Goal: Task Accomplishment & Management: Complete application form

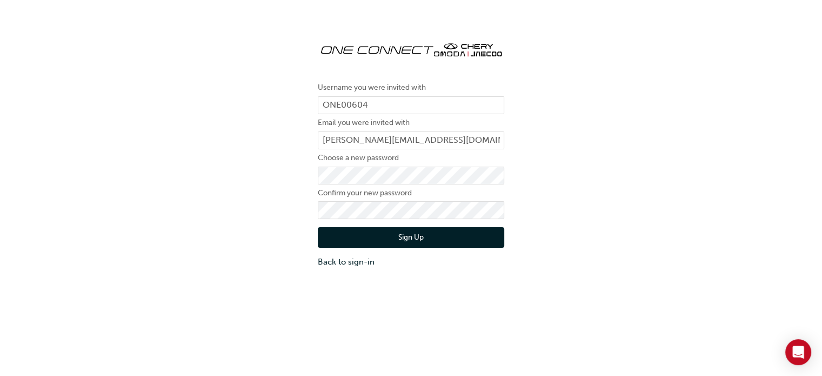
click at [198, 155] on div "Username you were invited with ONE00604 Email you were invited with [PERSON_NAM…" at bounding box center [411, 149] width 822 height 251
click at [391, 237] on button "Sign Up" at bounding box center [411, 237] width 186 height 21
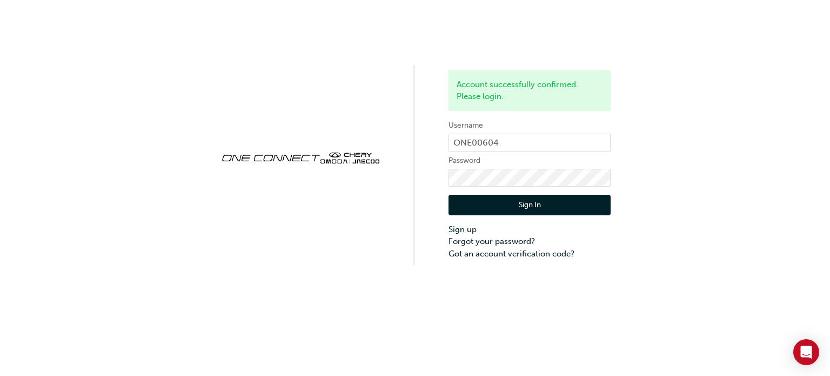
click at [571, 206] on button "Sign In" at bounding box center [530, 205] width 162 height 21
